Goal: Find specific page/section: Find specific page/section

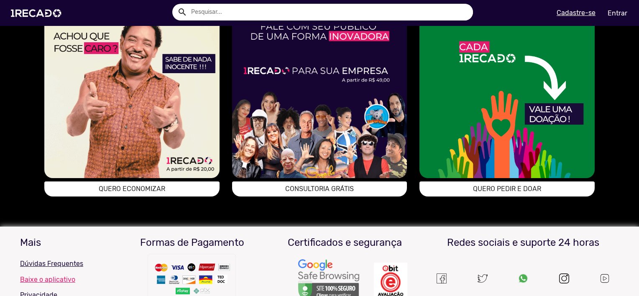
scroll to position [522, 0]
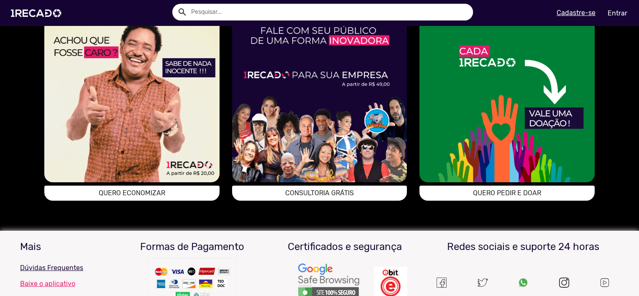
click at [307, 166] on img at bounding box center [319, 95] width 175 height 175
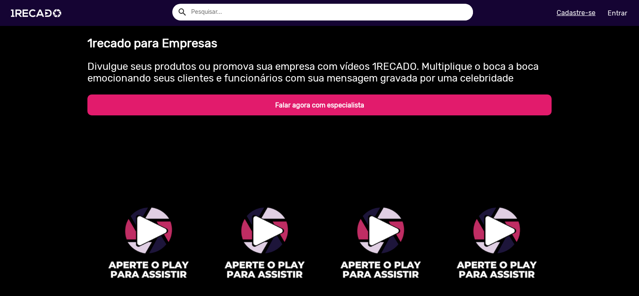
click at [305, 105] on b "Falar agora com especialista" at bounding box center [319, 105] width 89 height 8
click at [25, 13] on img at bounding box center [37, 13] width 63 height 36
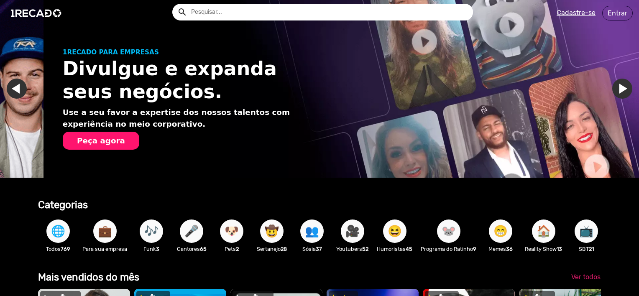
scroll to position [0, 632]
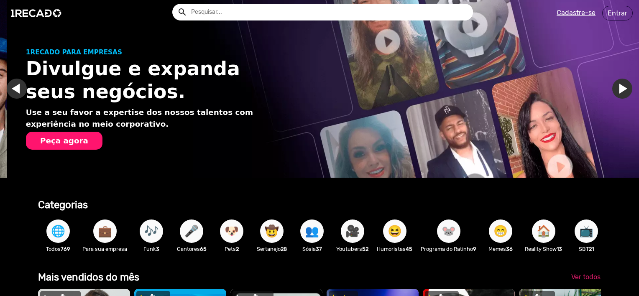
click at [100, 243] on span "💼" at bounding box center [105, 231] width 14 height 23
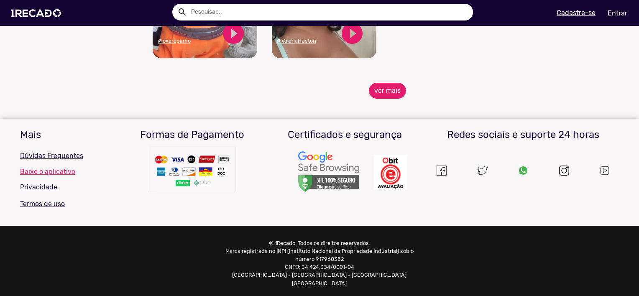
scroll to position [1024, 0]
